Goal: Information Seeking & Learning: Learn about a topic

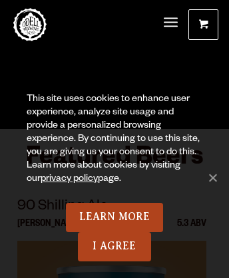
scroll to position [6421, 0]
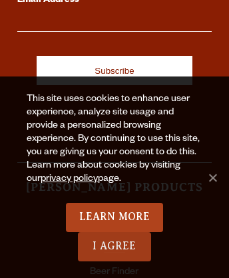
click at [114, 247] on link "I Agree" at bounding box center [114, 246] width 73 height 29
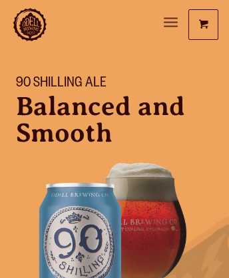
click at [170, 23] on span "Menu" at bounding box center [170, 22] width 14 height 3
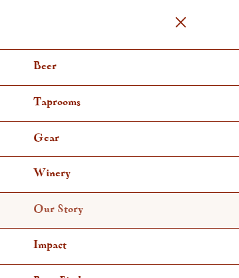
click at [114, 208] on link "Our Story" at bounding box center [119, 211] width 239 height 36
